Goal: Information Seeking & Learning: Learn about a topic

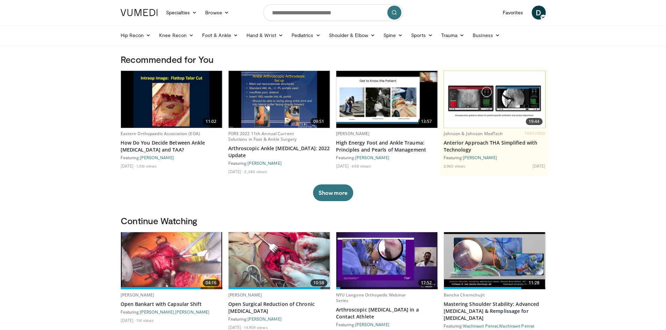
click at [375, 38] on link "Shoulder & Elbow" at bounding box center [352, 35] width 55 height 14
click at [348, 62] on link "Shoulder" at bounding box center [337, 62] width 83 height 11
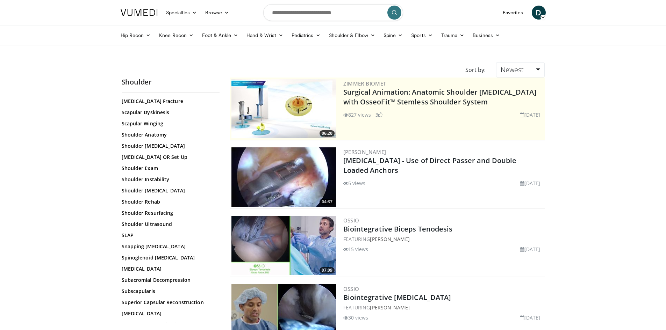
scroll to position [664, 0]
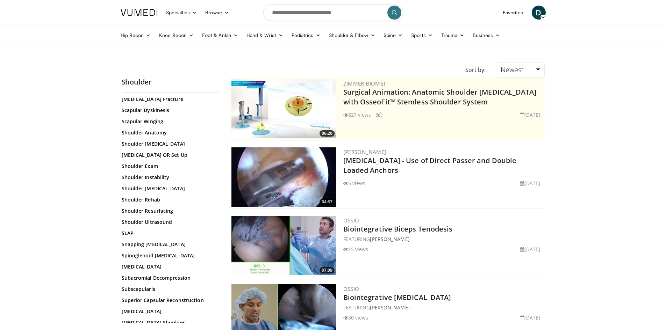
click at [300, 178] on img at bounding box center [283, 176] width 105 height 59
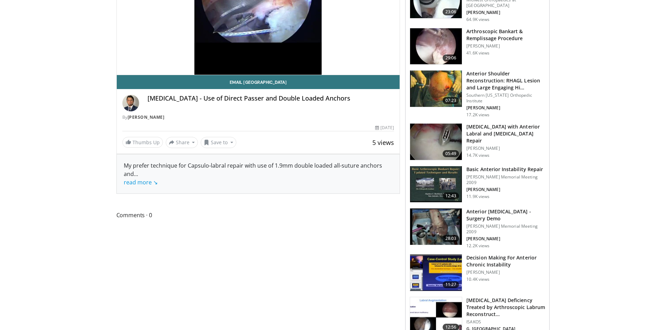
scroll to position [140, 0]
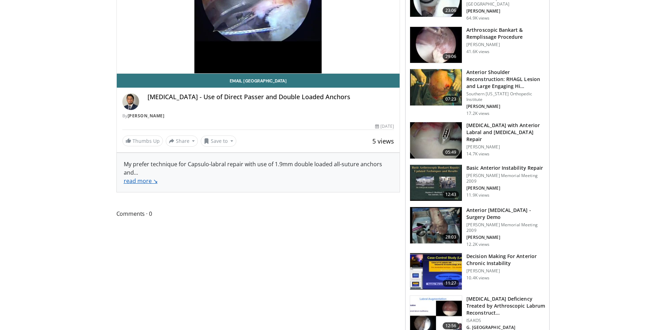
click at [143, 182] on link "read more ↘" at bounding box center [141, 181] width 34 height 8
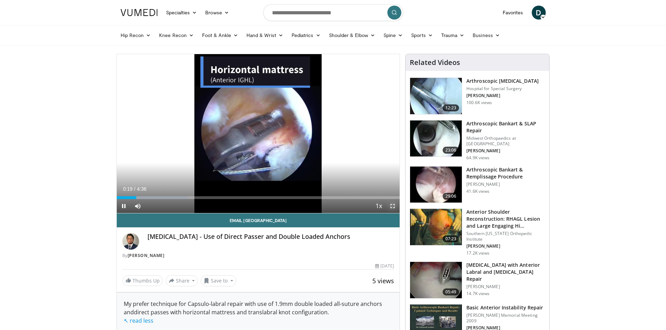
click at [393, 206] on span "Video Player" at bounding box center [392, 206] width 14 height 14
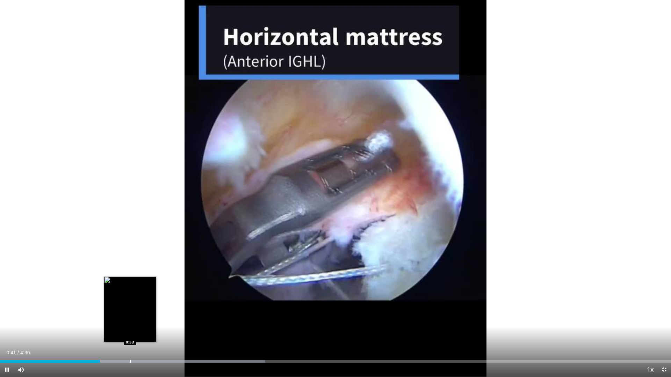
click at [130, 330] on div "Loaded : 39.51% 0:41 0:53" at bounding box center [335, 359] width 671 height 7
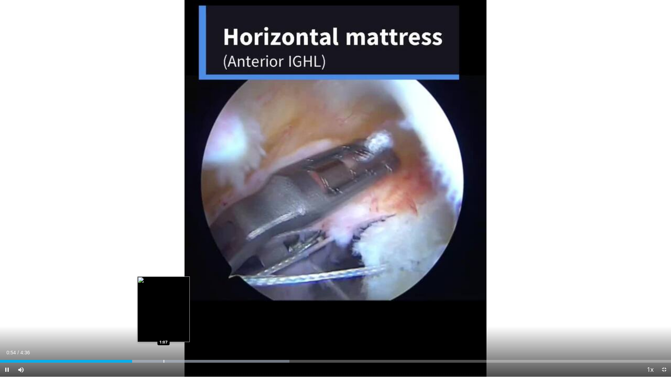
click at [164, 330] on div "Loaded : 43.11% 0:54 1:07" at bounding box center [335, 361] width 671 height 3
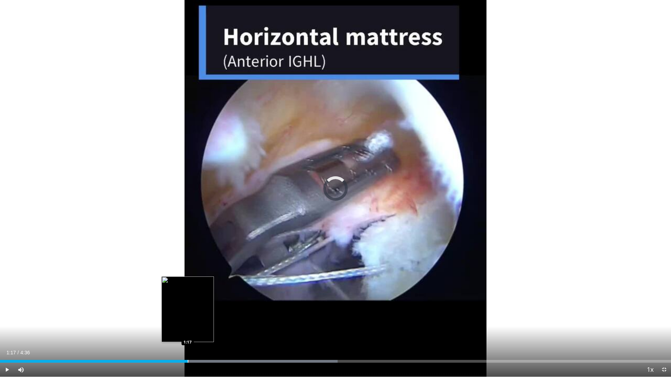
click at [188, 330] on div "Progress Bar" at bounding box center [188, 361] width 1 height 3
click at [203, 330] on div "Progress Bar" at bounding box center [203, 361] width 1 height 3
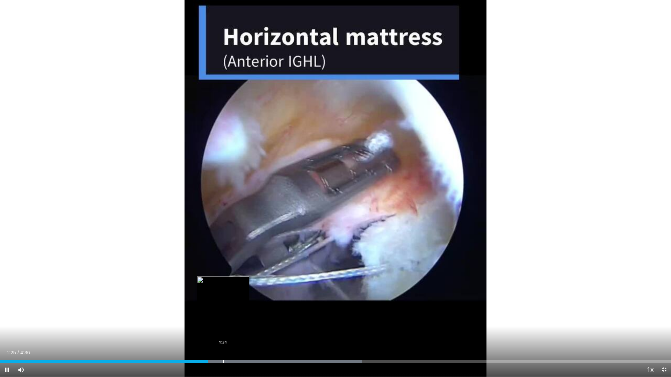
click at [223, 330] on div "Loaded : 53.89% 1:25 1:31" at bounding box center [335, 359] width 671 height 7
click at [242, 330] on div "Progress Bar" at bounding box center [242, 361] width 1 height 3
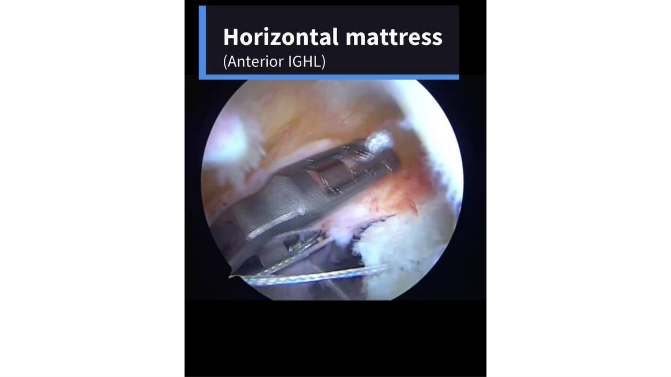
click at [262, 330] on div "10 seconds Tap to unmute" at bounding box center [335, 188] width 671 height 377
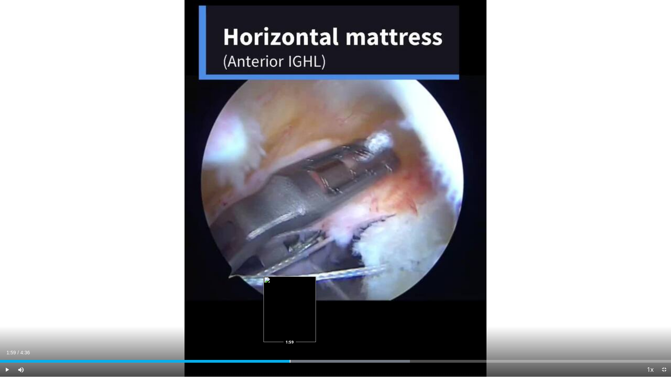
click at [290, 330] on div "Progress Bar" at bounding box center [290, 361] width 1 height 3
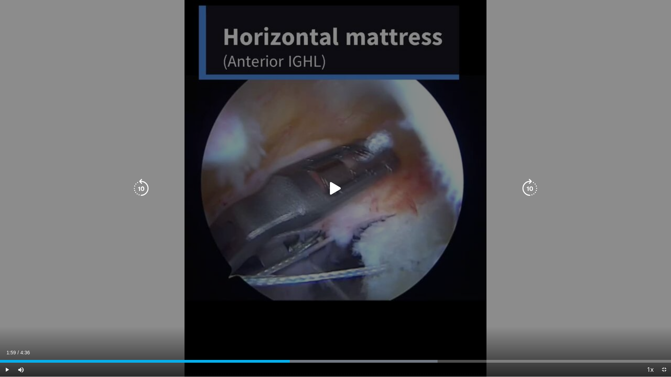
click at [335, 192] on icon "Video Player" at bounding box center [336, 189] width 20 height 20
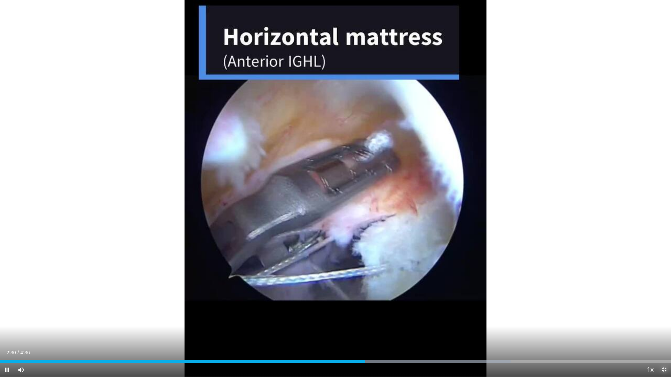
click at [661, 330] on span "Video Player" at bounding box center [664, 370] width 14 height 14
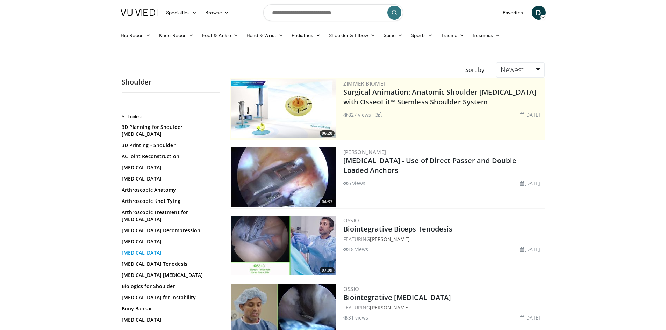
click at [150, 249] on link "[MEDICAL_DATA]" at bounding box center [169, 252] width 94 height 7
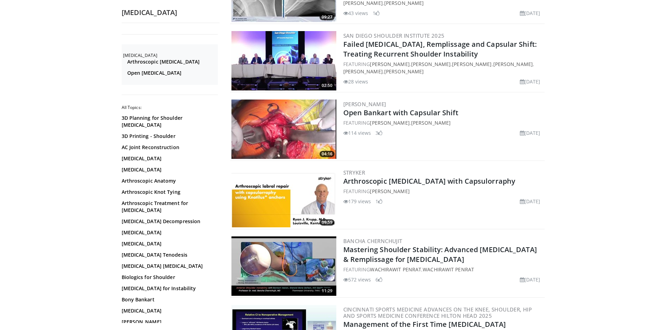
scroll to position [140, 0]
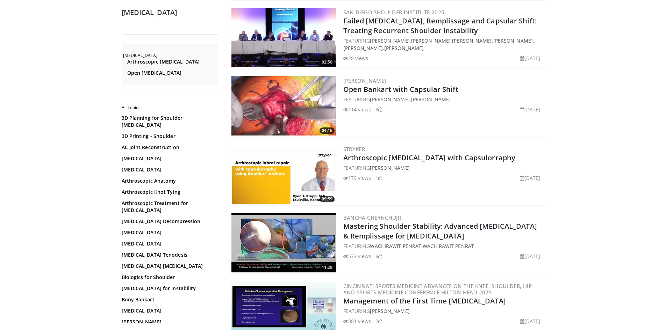
click at [243, 226] on img at bounding box center [283, 242] width 105 height 59
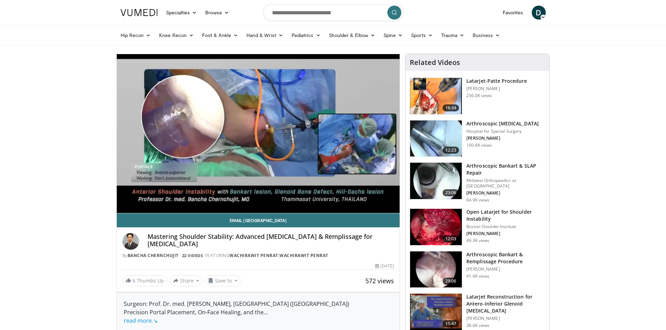
click at [502, 166] on h3 "Arthroscopic Bankart & SLAP Repair" at bounding box center [505, 169] width 79 height 14
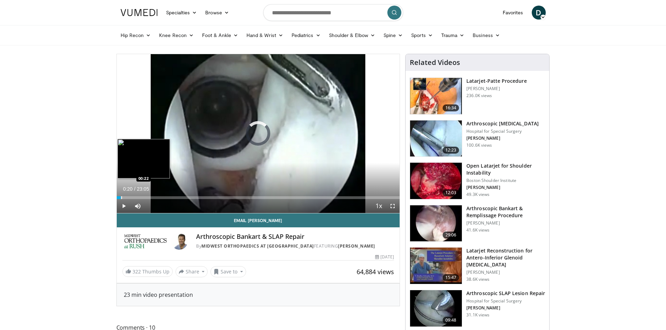
click at [121, 197] on div "Progress Bar" at bounding box center [121, 197] width 1 height 3
click at [133, 195] on div "Loaded : 5.78% 00:26 01:22" at bounding box center [258, 196] width 283 height 7
click at [150, 196] on div "Loaded : 6.50% 01:23 02:44" at bounding box center [258, 196] width 283 height 7
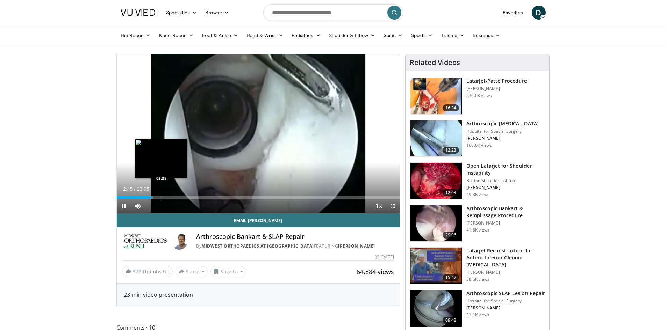
click at [161, 198] on div "Progress Bar" at bounding box center [161, 197] width 1 height 3
click at [174, 199] on div "Progress Bar" at bounding box center [174, 197] width 1 height 3
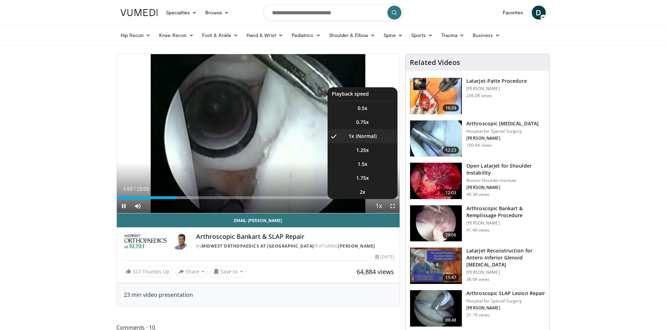
click at [379, 204] on span "Video Player" at bounding box center [379, 207] width 10 height 14
click at [380, 206] on span "Video Player" at bounding box center [379, 207] width 10 height 14
click at [370, 163] on li "1.5x" at bounding box center [362, 164] width 70 height 14
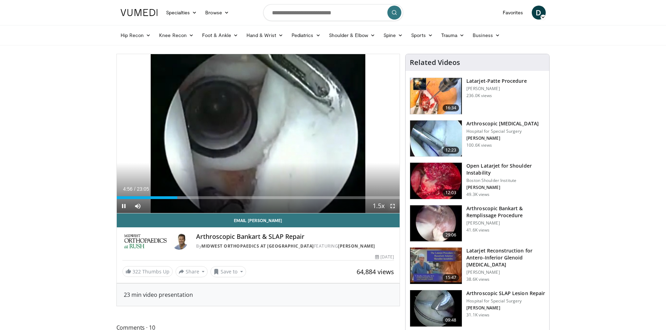
click at [396, 209] on span "Video Player" at bounding box center [392, 206] width 14 height 14
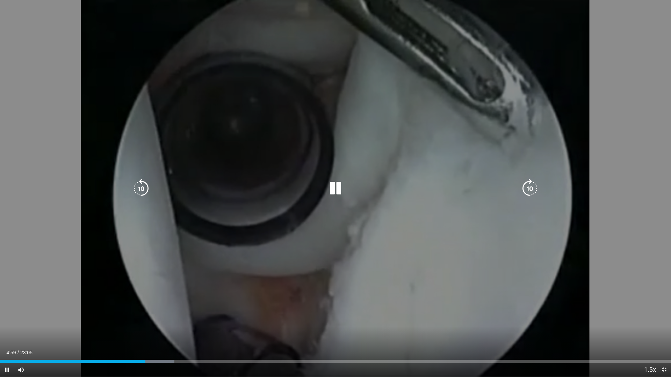
click at [161, 330] on div "Loaded : 25.99% 04:59 05:33" at bounding box center [335, 359] width 671 height 7
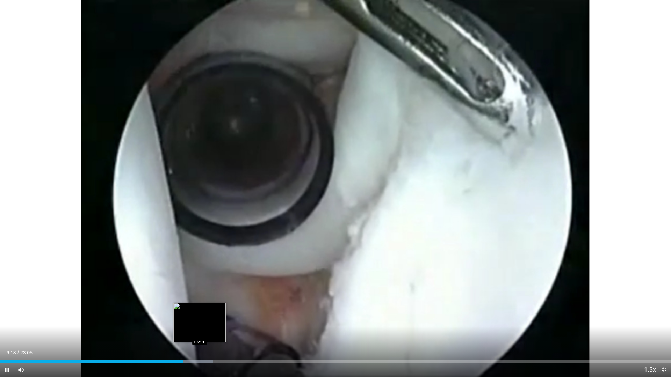
click at [200, 330] on div "Loaded : 31.71% 06:18 06:51" at bounding box center [335, 359] width 671 height 7
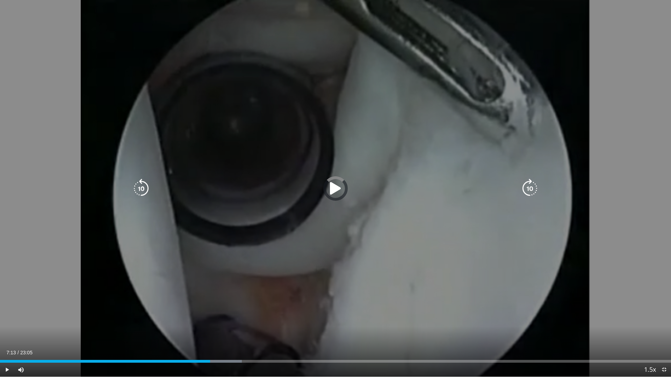
click at [233, 330] on div "Loaded : 36.04% 07:13 07:59" at bounding box center [335, 359] width 671 height 7
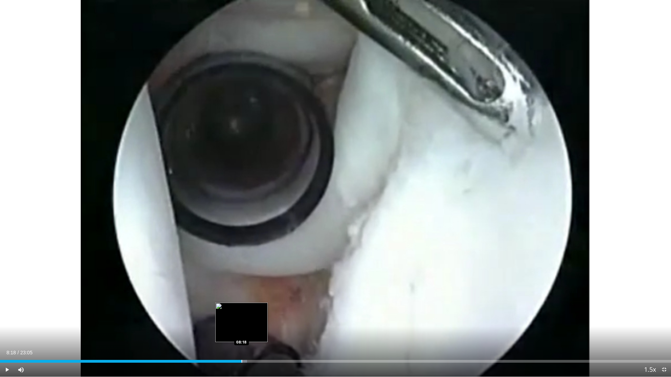
click at [241, 330] on div "Progress Bar" at bounding box center [241, 361] width 1 height 3
click at [250, 330] on div "Progress Bar" at bounding box center [250, 361] width 1 height 3
click at [269, 330] on div "Progress Bar" at bounding box center [269, 361] width 1 height 3
click at [665, 330] on span "Video Player" at bounding box center [664, 370] width 14 height 14
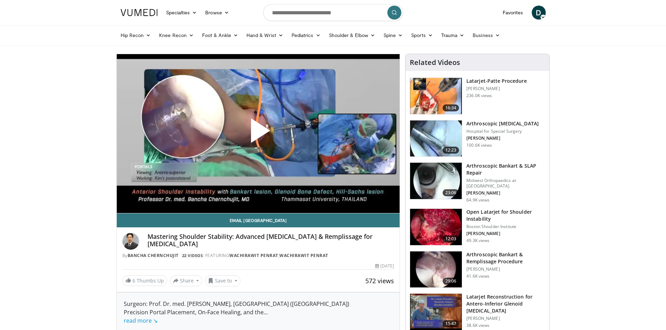
click at [258, 133] on span "Video Player" at bounding box center [258, 133] width 0 height 0
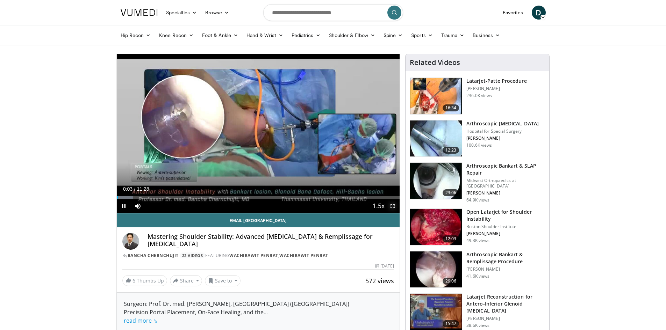
click at [392, 204] on span "Video Player" at bounding box center [392, 206] width 14 height 14
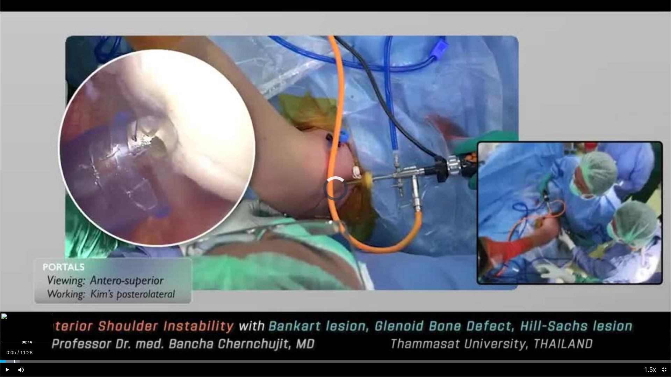
click at [14, 330] on div "Loaded : 2.91% 00:14 00:14" at bounding box center [335, 359] width 671 height 7
click at [60, 330] on div "Progress Bar" at bounding box center [60, 361] width 1 height 3
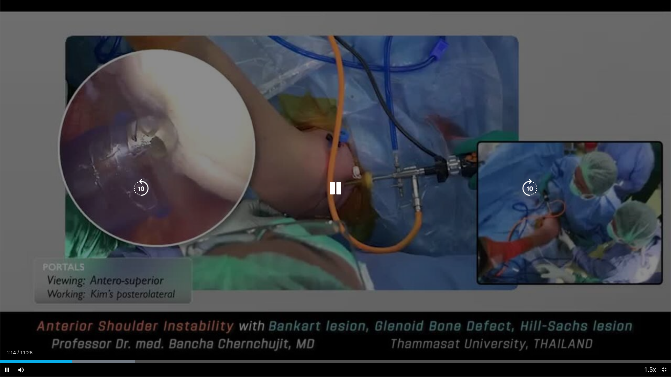
click at [634, 150] on div "10 seconds Tap to unmute" at bounding box center [335, 188] width 671 height 377
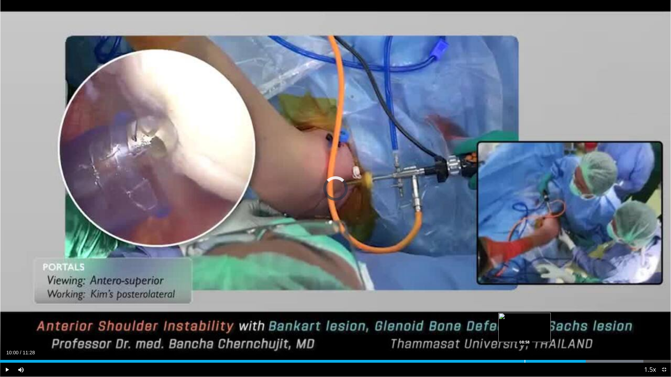
click at [524, 330] on div "Loaded : 95.89% 10:00 08:58" at bounding box center [335, 359] width 671 height 7
click at [484, 330] on div "Loaded : 87.18% 09:00 08:16" at bounding box center [335, 359] width 671 height 7
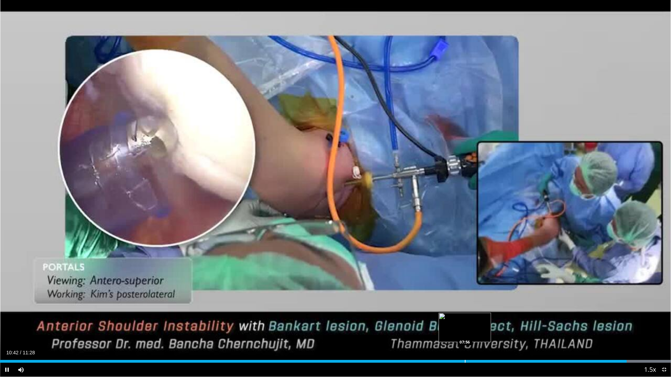
click at [462, 330] on div "Loaded : 100.00% 10:42 07:56" at bounding box center [335, 359] width 671 height 7
click at [448, 330] on div "Progress Bar" at bounding box center [448, 361] width 1 height 3
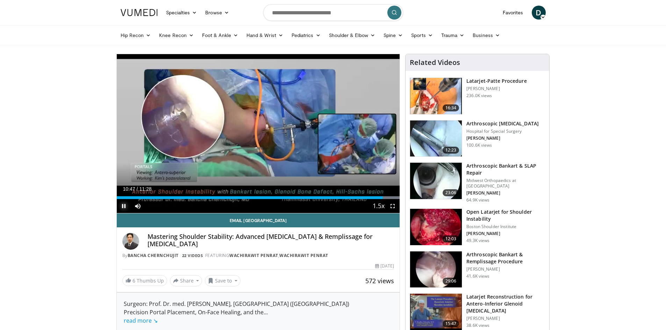
click at [123, 208] on span "Video Player" at bounding box center [124, 206] width 14 height 14
